Goal: Task Accomplishment & Management: Manage account settings

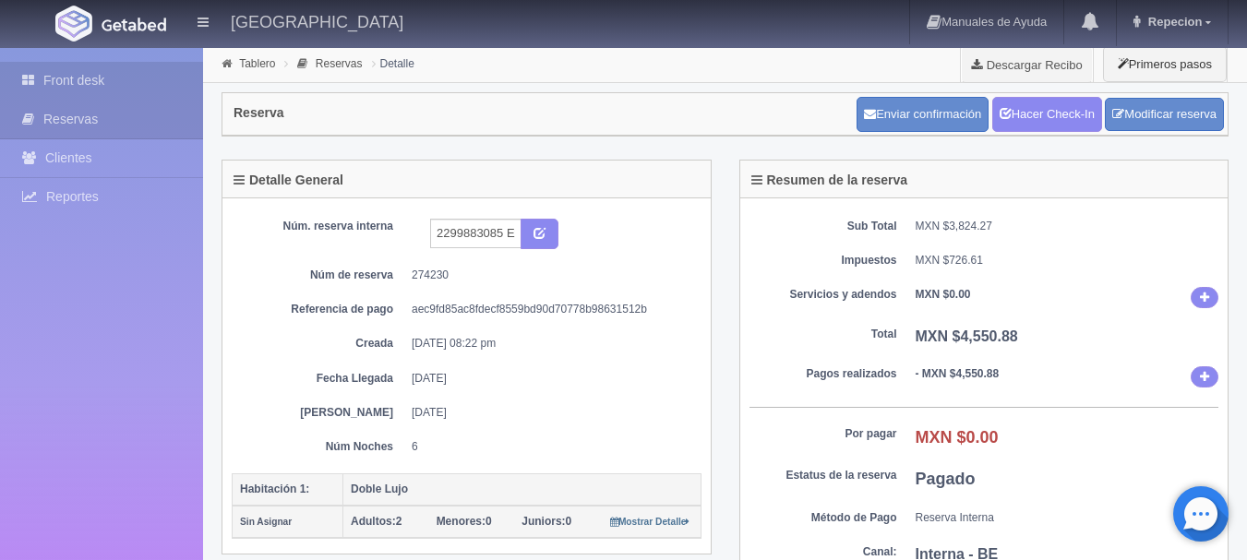
scroll to position [822, 0]
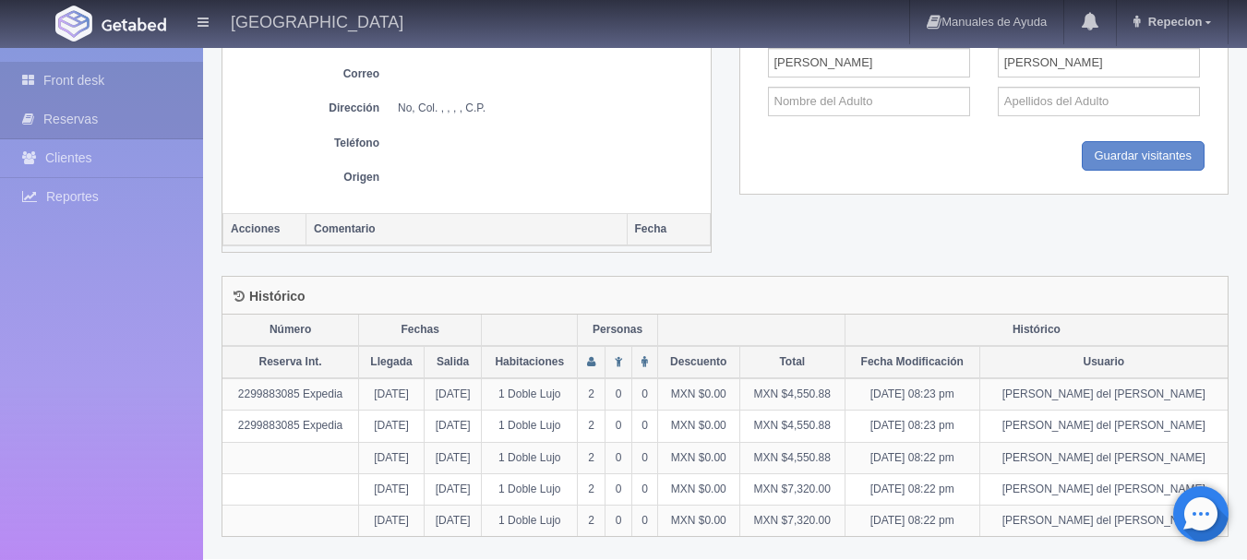
click at [150, 78] on link "Front desk" at bounding box center [101, 81] width 203 height 38
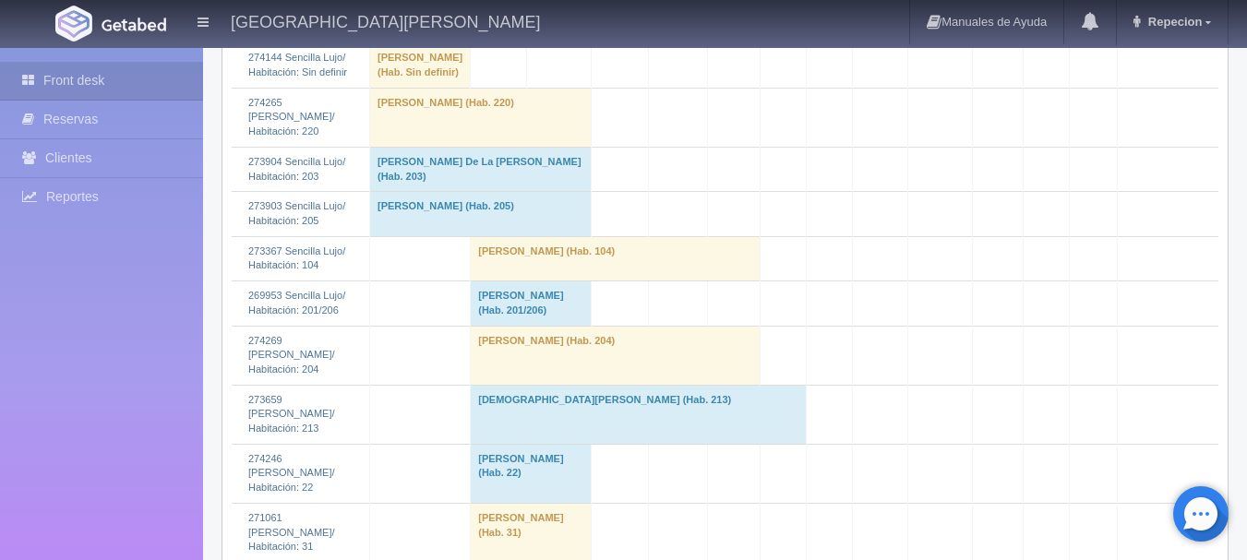
scroll to position [1661, 0]
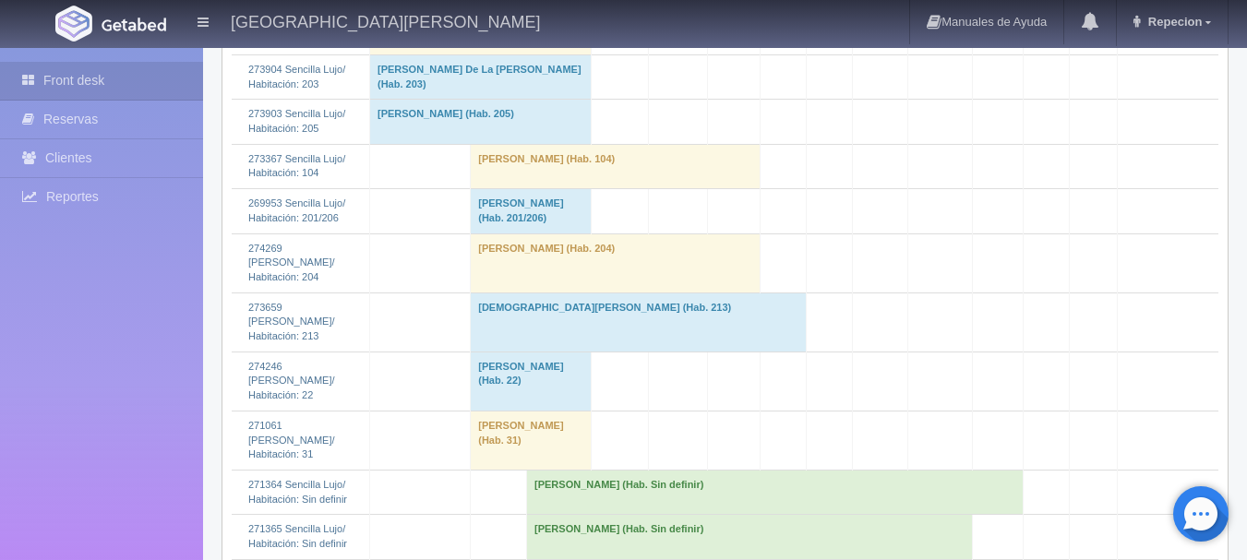
click at [487, 352] on td "Jesus Galindo (Hab. 213)" at bounding box center [639, 322] width 336 height 59
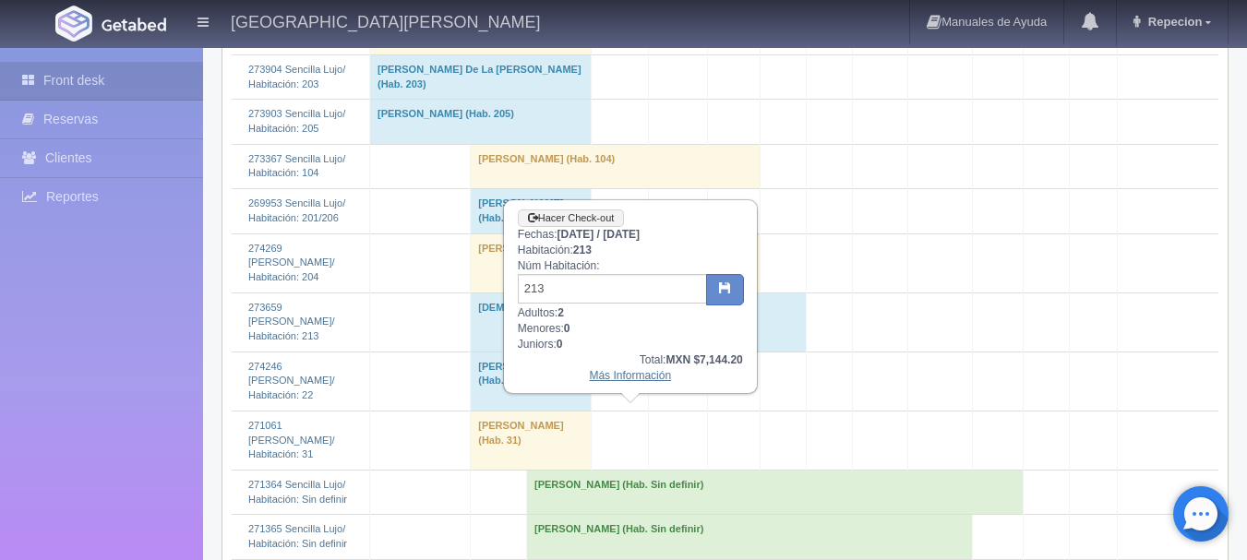
click at [639, 377] on link "Más Información" at bounding box center [630, 375] width 82 height 13
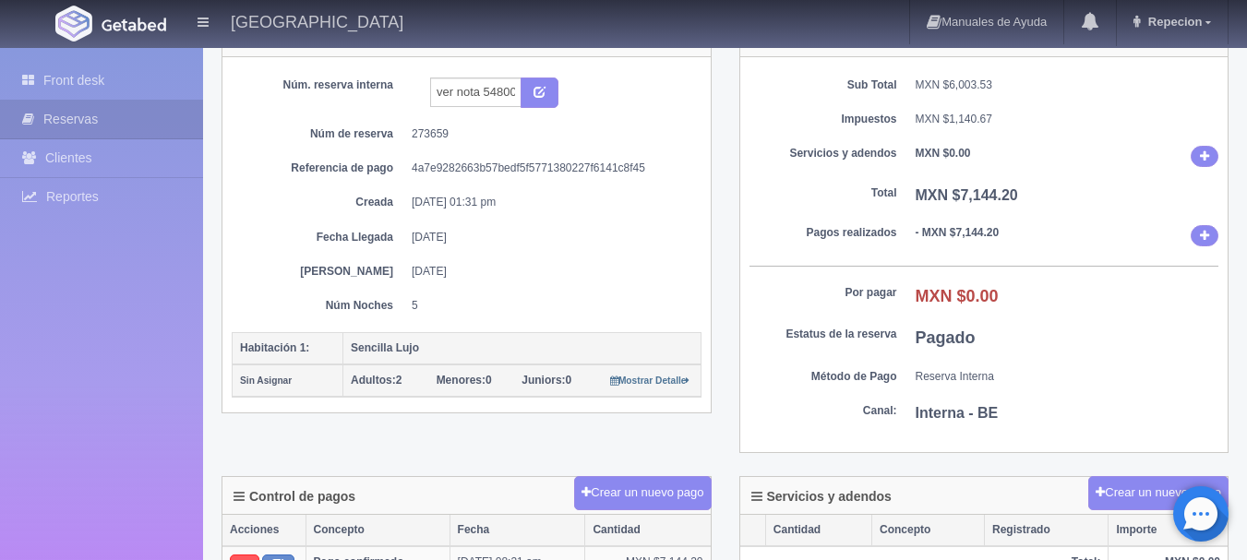
scroll to position [185, 0]
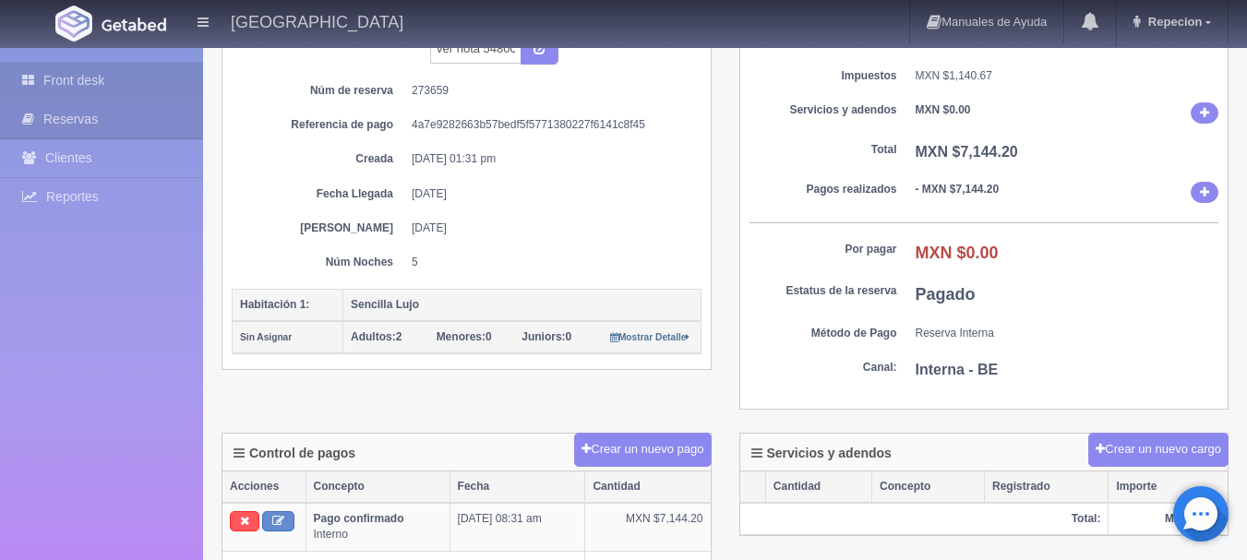
click at [124, 89] on link "Front desk" at bounding box center [101, 81] width 203 height 38
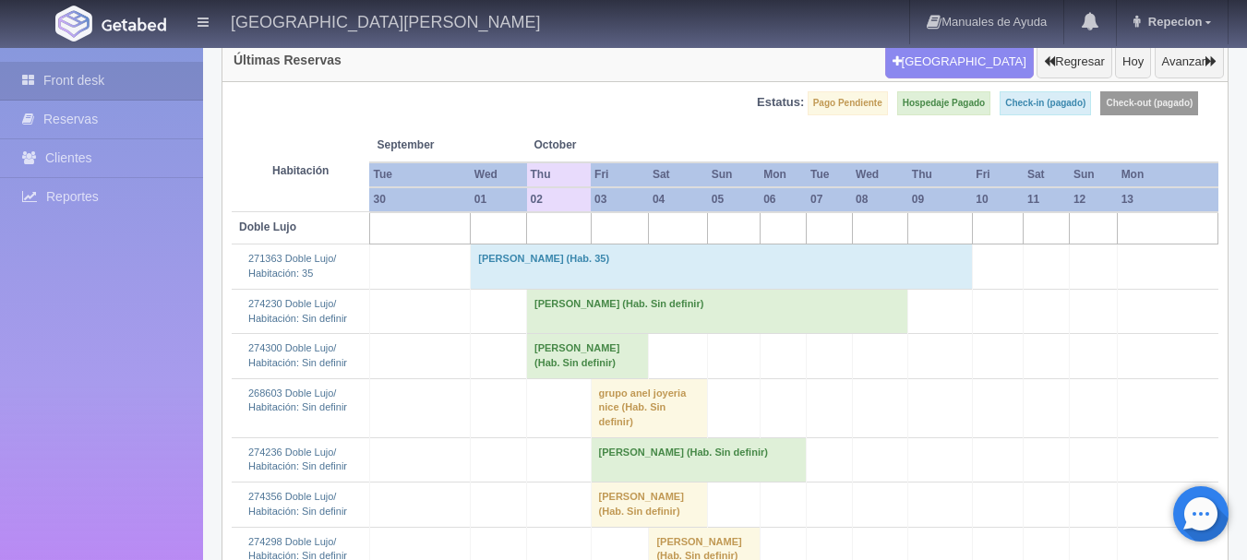
scroll to position [185, 0]
